Goal: Transaction & Acquisition: Purchase product/service

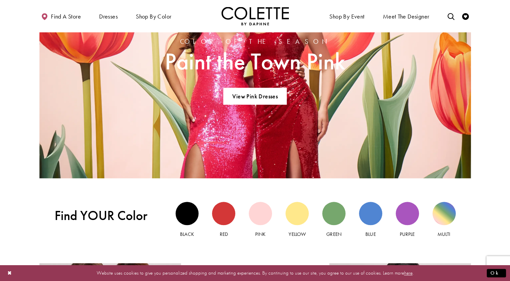
scroll to position [641, 0]
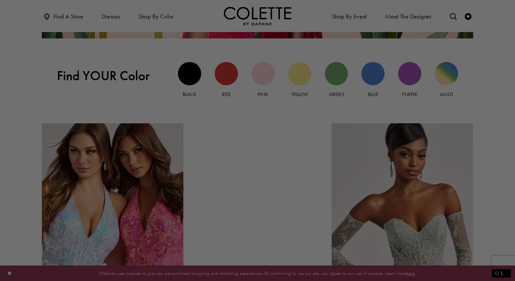
click at [190, 74] on div at bounding box center [260, 142] width 520 height 284
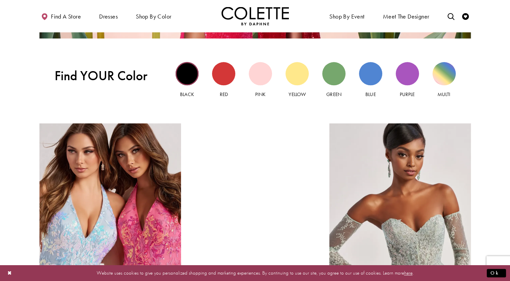
click at [187, 70] on div "Black view" at bounding box center [187, 73] width 23 height 23
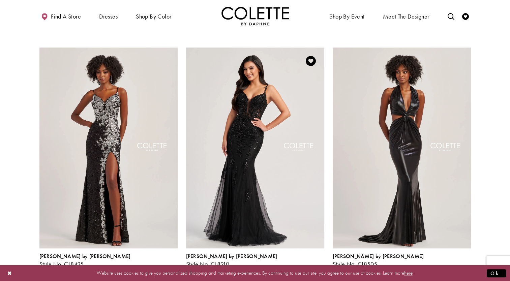
scroll to position [506, 0]
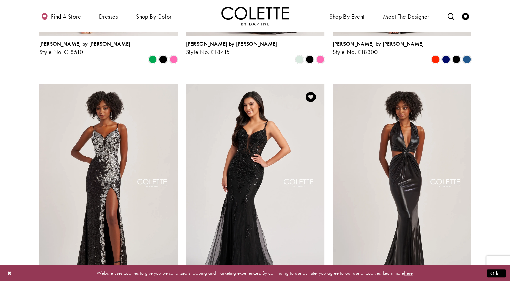
click at [282, 127] on img "Visit Colette by Daphne Style No. CL8210 Page" at bounding box center [255, 184] width 138 height 201
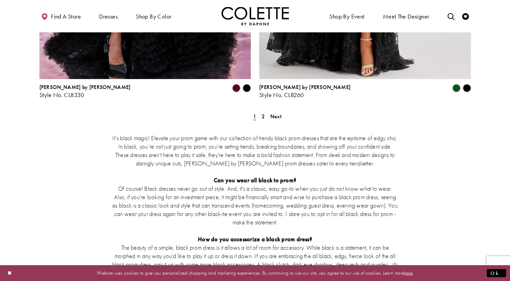
scroll to position [1248, 0]
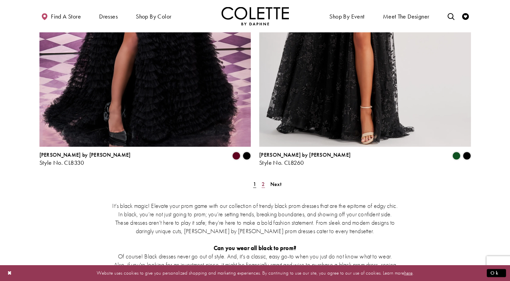
click at [265, 179] on link "2" at bounding box center [263, 184] width 7 height 10
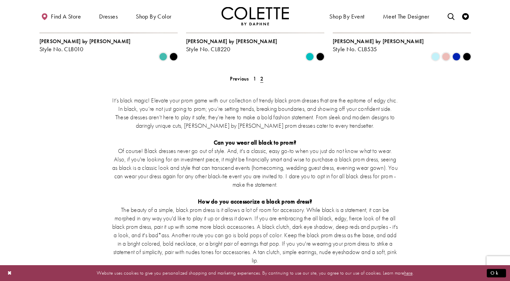
scroll to position [306, 0]
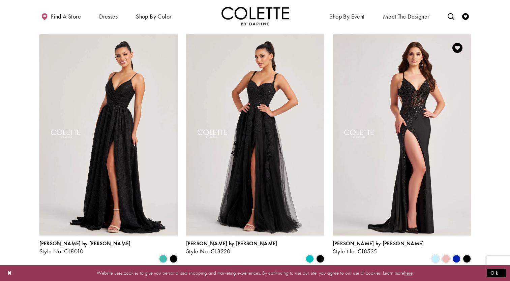
click at [440, 123] on img "Visit Colette by Daphne Style No. CL8535 Page" at bounding box center [402, 134] width 138 height 201
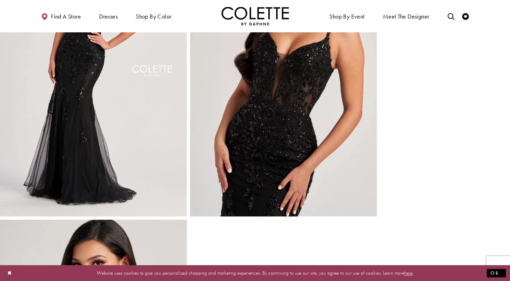
scroll to position [1099, 0]
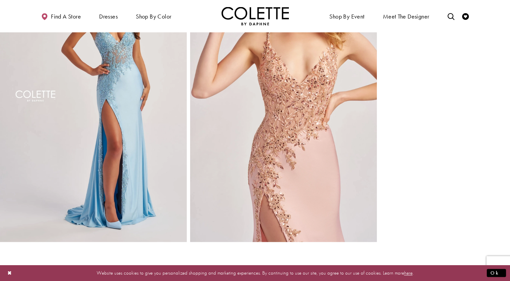
scroll to position [978, 0]
